Goal: Transaction & Acquisition: Purchase product/service

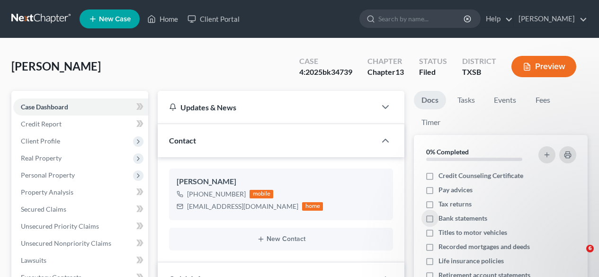
select select "6"
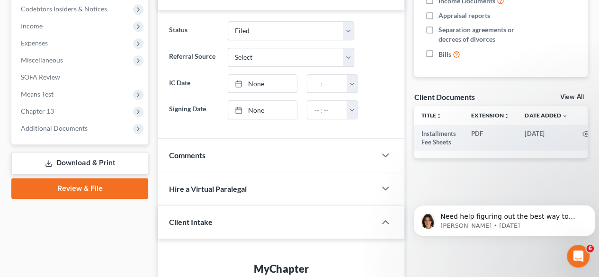
scroll to position [284, 0]
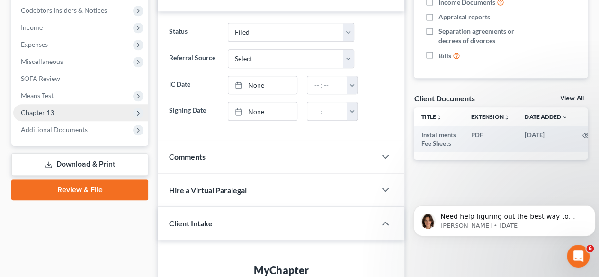
click at [47, 111] on span "Chapter 13" at bounding box center [37, 112] width 33 height 8
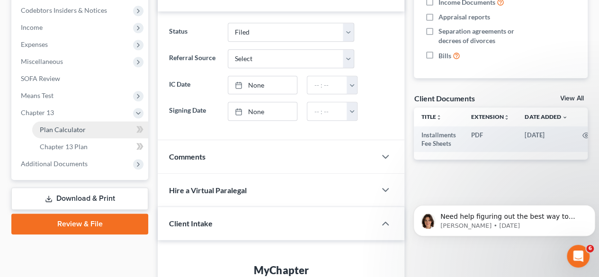
click at [55, 132] on span "Plan Calculator" at bounding box center [63, 129] width 46 height 8
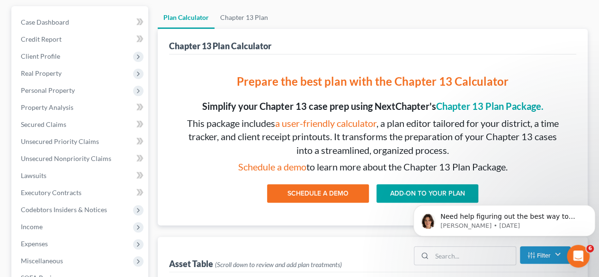
scroll to position [142, 0]
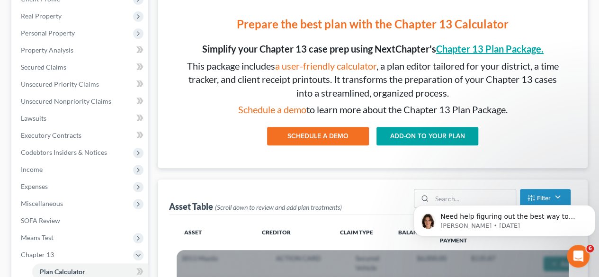
click at [507, 49] on link "Chapter 13 Plan Package." at bounding box center [489, 48] width 107 height 11
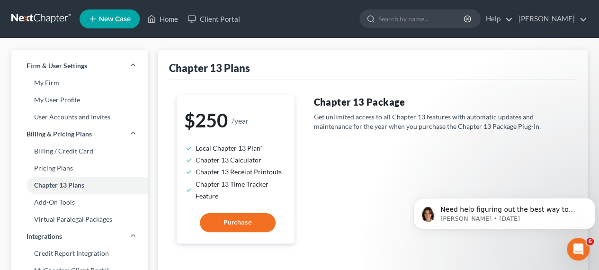
click at [246, 230] on button "Purchase" at bounding box center [238, 222] width 76 height 19
select select "78"
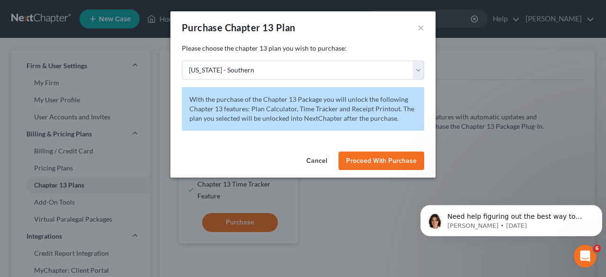
click at [368, 165] on button "Proceed With Purchase" at bounding box center [381, 160] width 86 height 19
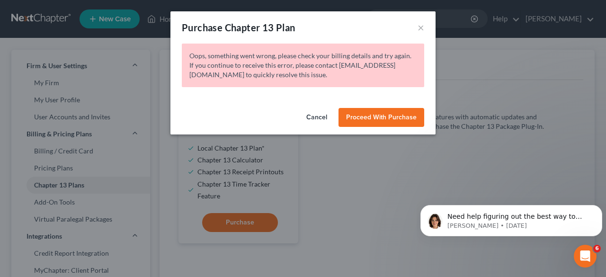
click at [315, 116] on button "Cancel" at bounding box center [317, 117] width 36 height 19
